Goal: Find contact information: Find contact information

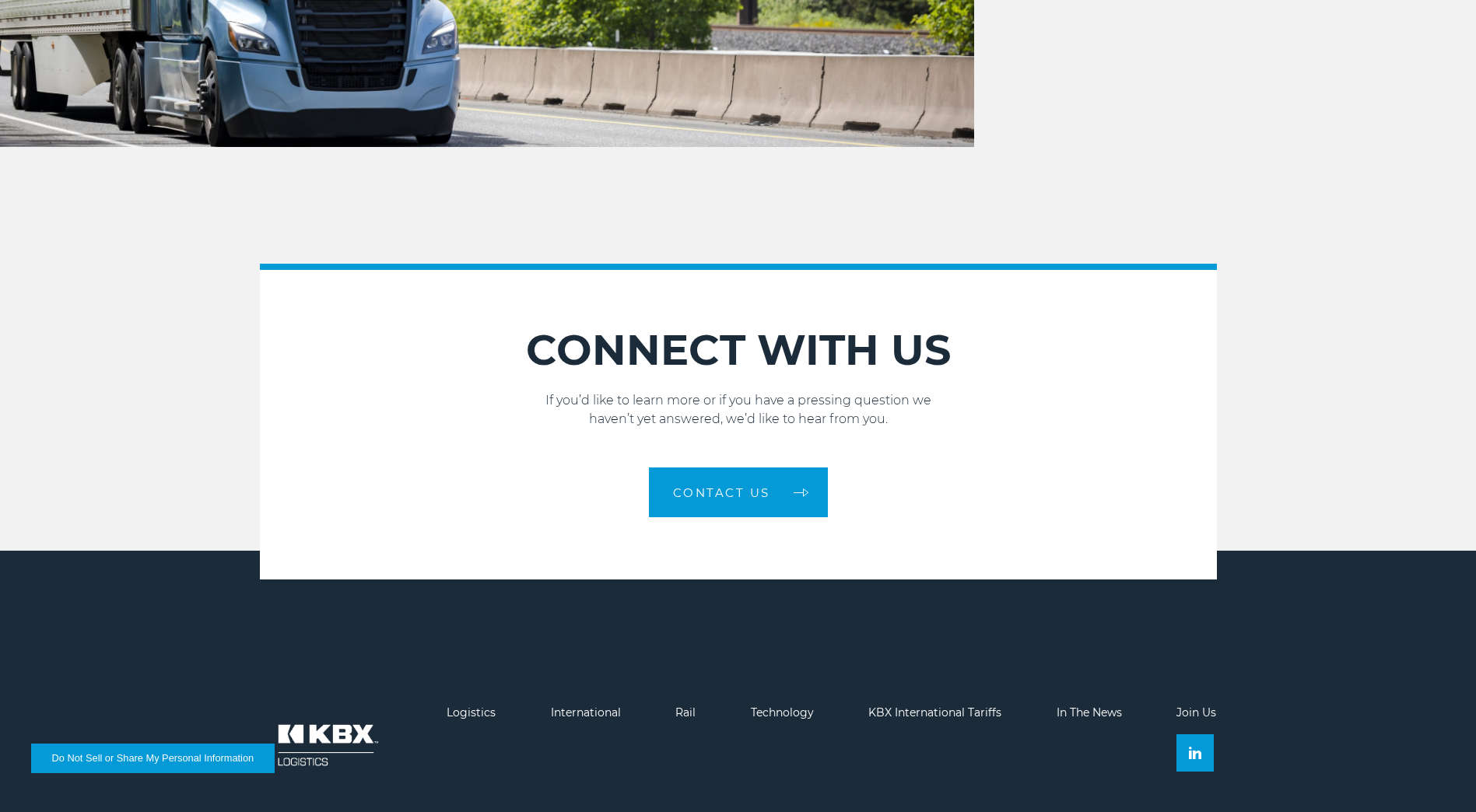
scroll to position [2237, 0]
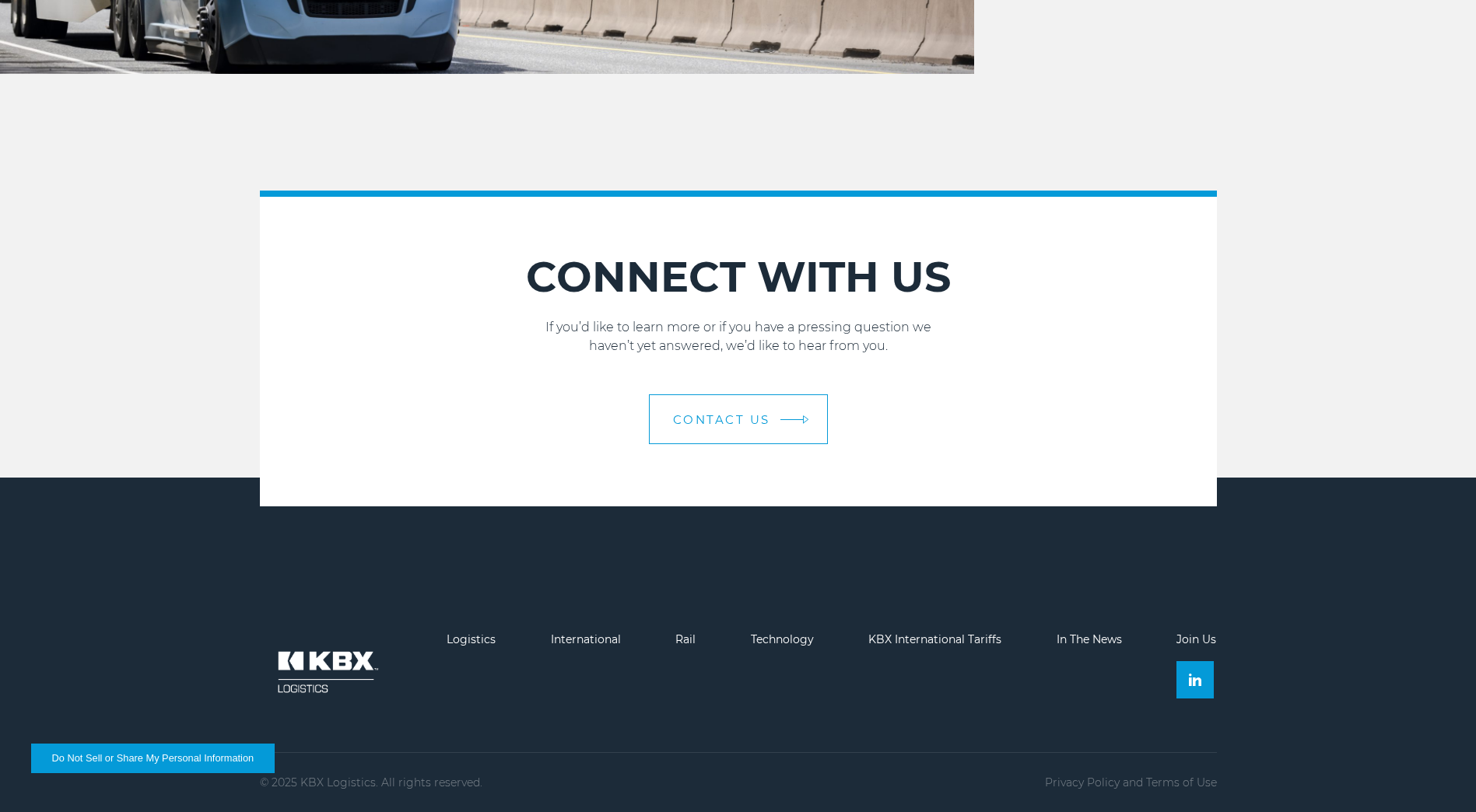
click at [737, 418] on span "Contact Us" at bounding box center [722, 420] width 98 height 12
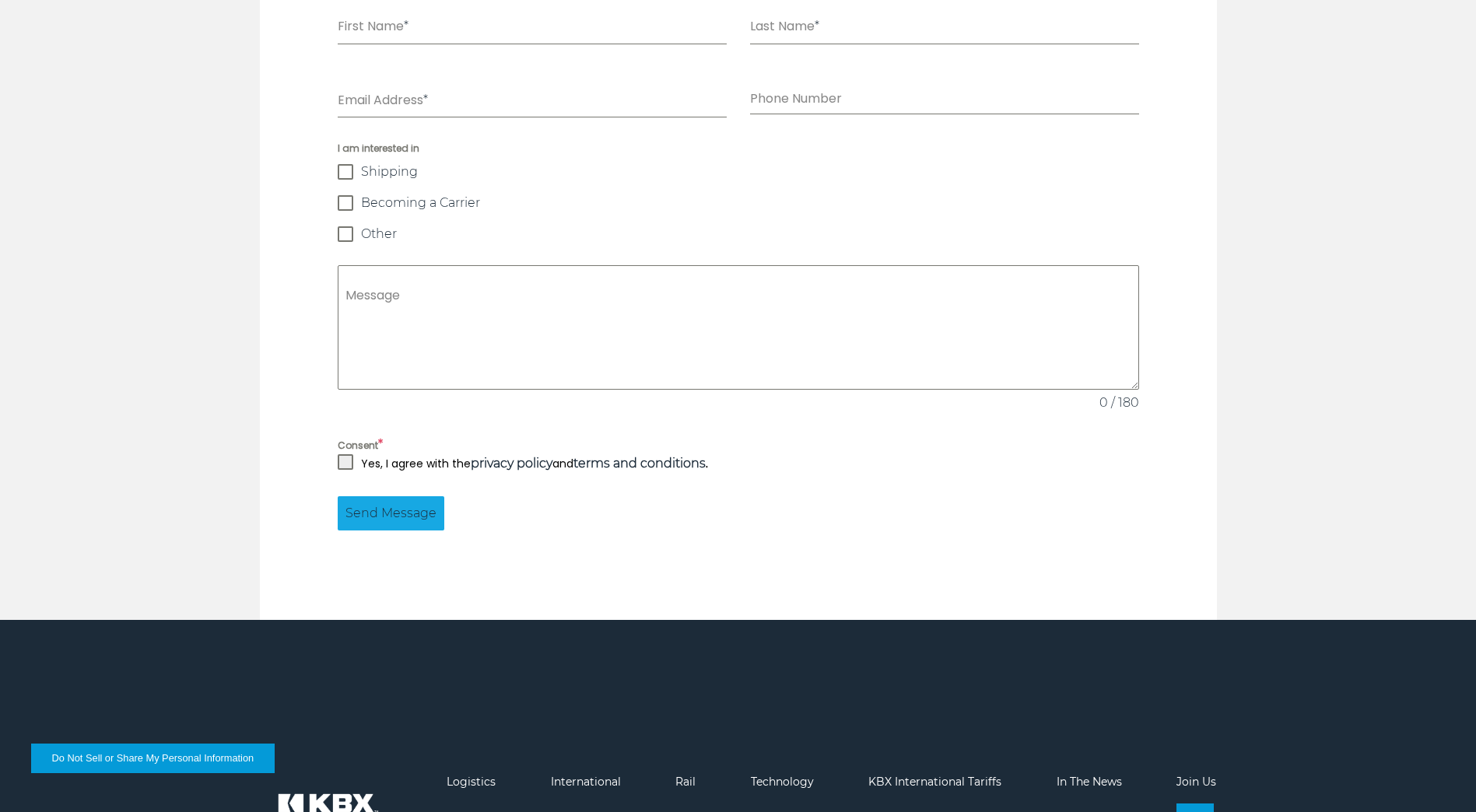
scroll to position [1460, 0]
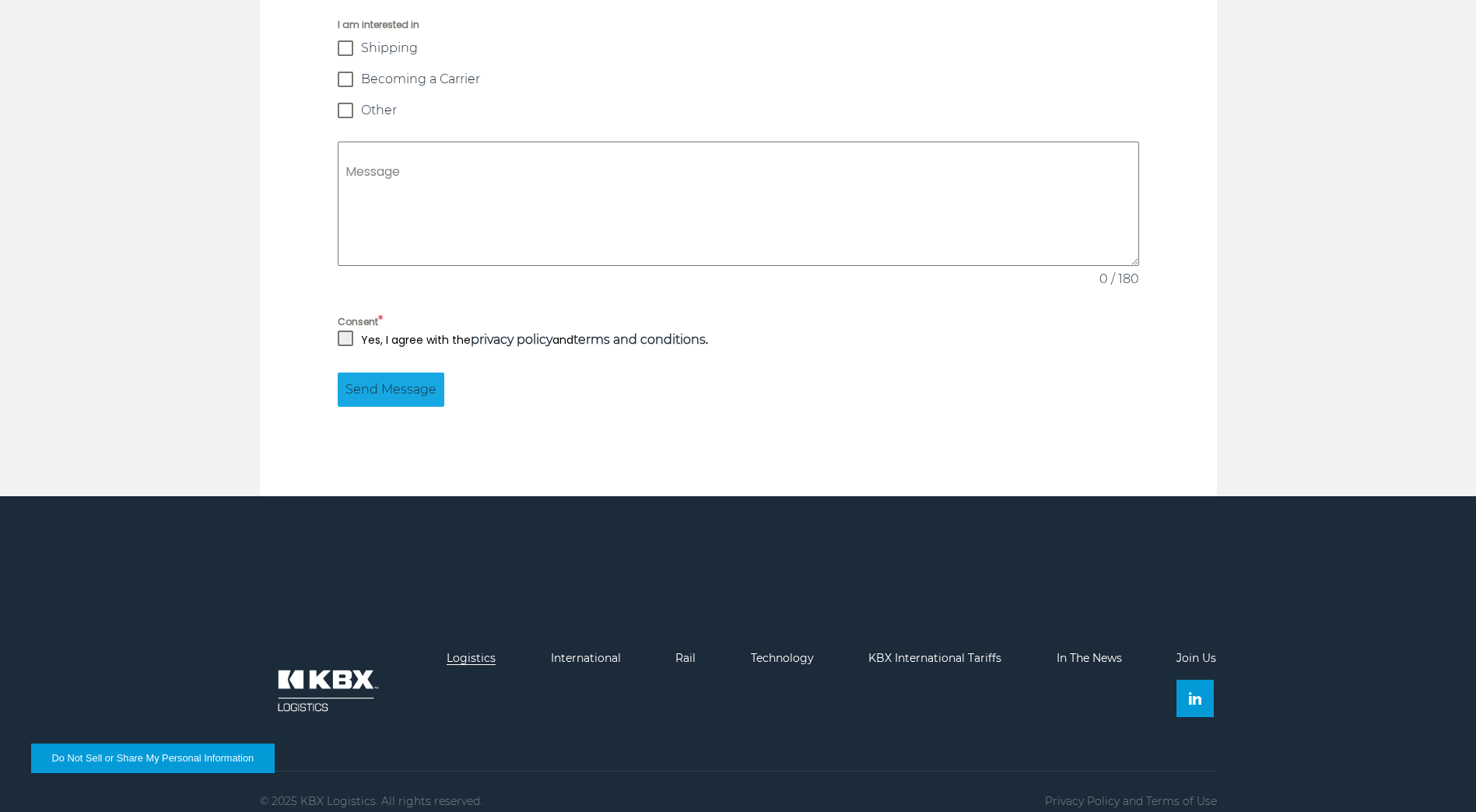
click at [479, 651] on link "Logistics" at bounding box center [471, 658] width 49 height 14
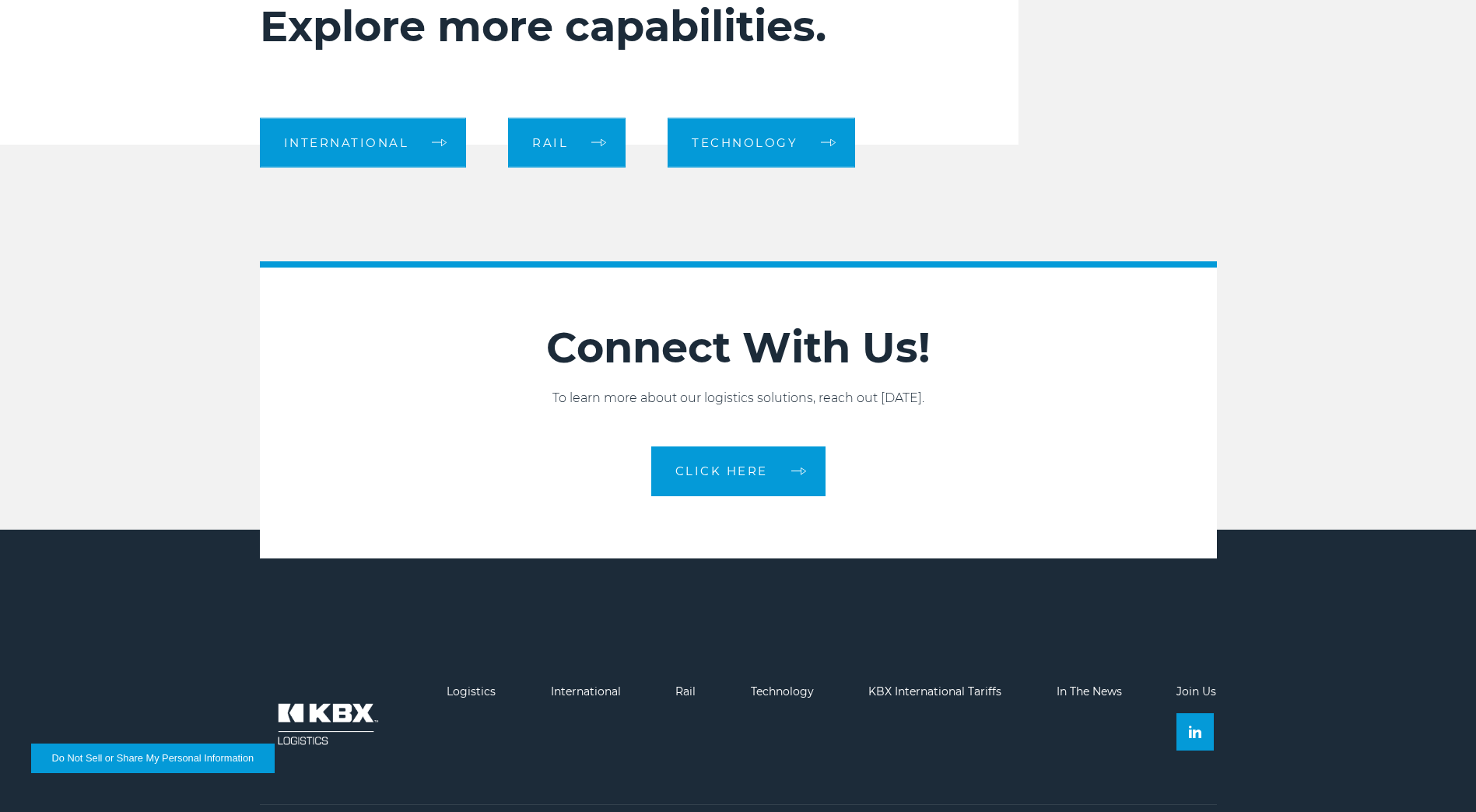
scroll to position [1759, 0]
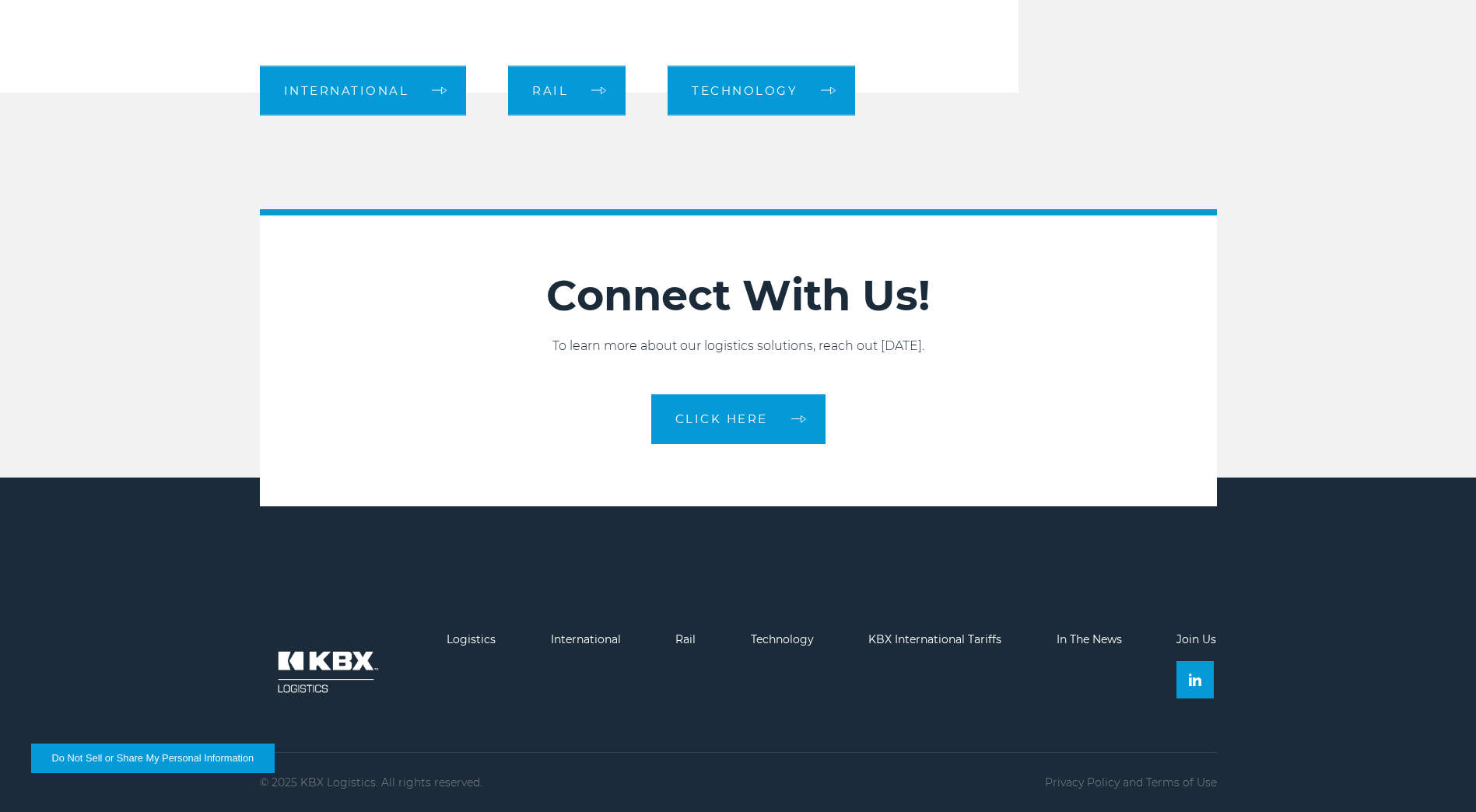
click at [1199, 637] on link "Join Us" at bounding box center [1196, 640] width 40 height 14
click at [1179, 641] on link "Join Us" at bounding box center [1196, 640] width 40 height 14
